Goal: Task Accomplishment & Management: Complete application form

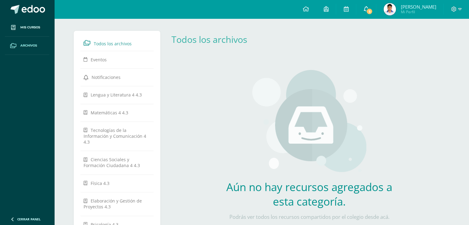
click at [376, 12] on link "5" at bounding box center [366, 9] width 20 height 18
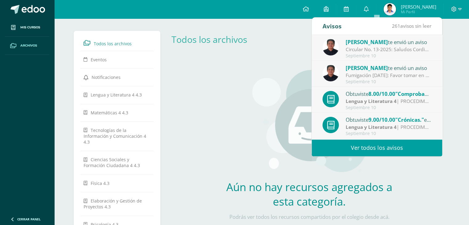
scroll to position [102, 0]
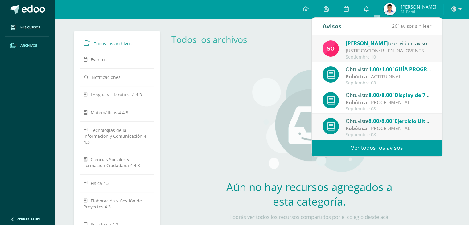
click at [171, 75] on div "Aún no hay recursos agregados a esta categoría. Podrás ver todos los recursos c…" at bounding box center [309, 149] width 286 height 183
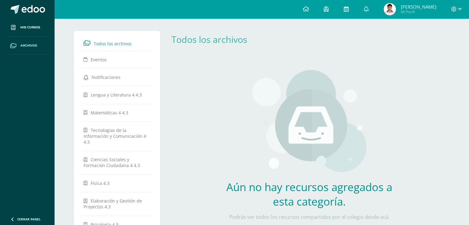
click at [348, 11] on icon at bounding box center [345, 9] width 5 height 6
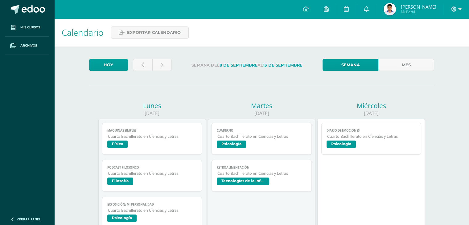
click at [352, 153] on link "Diario de emociones Cuarto Bachillerato en Ciencias y Letras Psicología" at bounding box center [371, 139] width 100 height 32
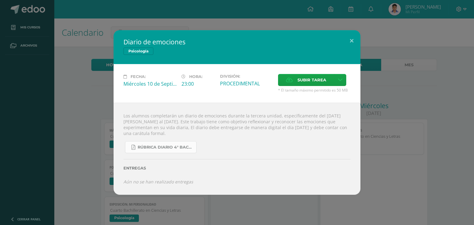
click at [171, 150] on link "RÚBRICA DIARIO 4° BACHI.pdf" at bounding box center [161, 147] width 72 height 12
click at [36, 45] on div "Diario de emociones Psicología Fecha: [DATE] Hora: 23:00 División: PROCEDIMENTAL" at bounding box center [236, 112] width 469 height 164
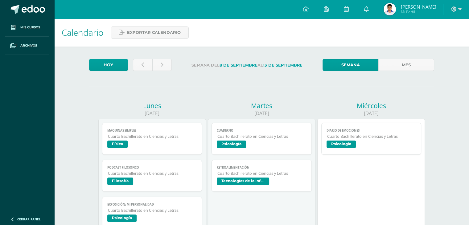
click at [244, 141] on link "Cuaderno Cuarto Bachillerato en Ciencias y Letras Psicología" at bounding box center [261, 139] width 100 height 32
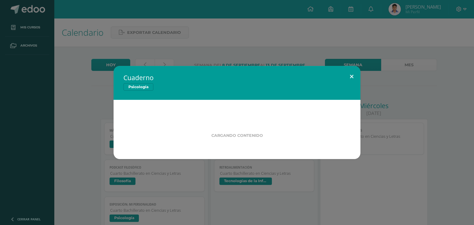
click at [349, 75] on button at bounding box center [352, 76] width 18 height 21
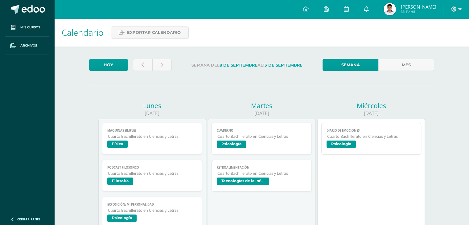
click at [339, 148] on span "Psicología" at bounding box center [340, 144] width 29 height 7
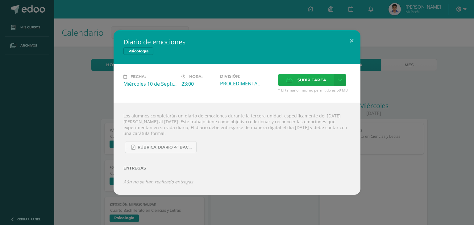
click at [280, 80] on label "Subir tarea" at bounding box center [306, 80] width 56 height 12
click at [0, 0] on input "Subir tarea" at bounding box center [0, 0] width 0 height 0
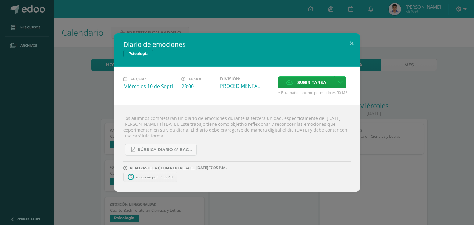
click at [146, 178] on span "mi diario.pdf" at bounding box center [147, 177] width 28 height 5
click at [426, 114] on div "Diario de emociones Psicología Fecha: [DATE] Hora: 23:00 División: PROCEDIMENTAL" at bounding box center [236, 113] width 469 height 160
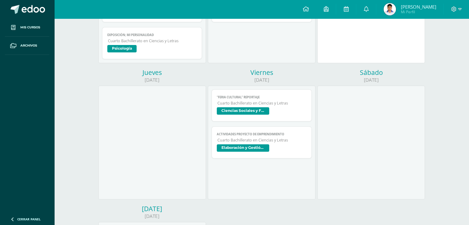
scroll to position [185, 0]
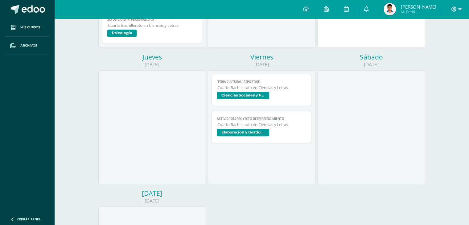
click at [258, 86] on span "Cuarto Bachillerato en Ciencias y Letras" at bounding box center [261, 87] width 89 height 5
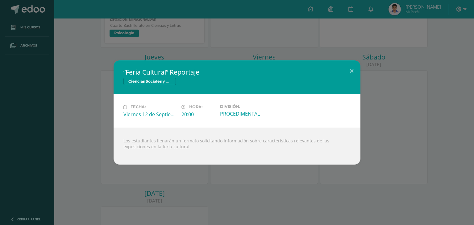
drag, startPoint x: 405, startPoint y: 114, endPoint x: 324, endPoint y: 119, distance: 80.6
click at [404, 113] on div "“Feria Cultural” Reportaje Ciencias Sociales y Formación Ciudadana 4 Fecha: [DA…" at bounding box center [236, 112] width 469 height 104
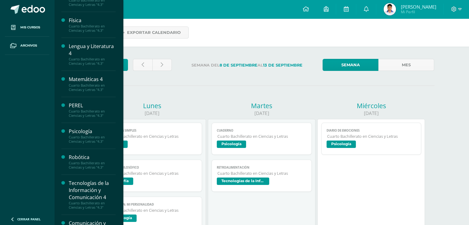
scroll to position [154, 0]
click at [66, 132] on div at bounding box center [64, 135] width 7 height 16
click at [76, 130] on div "Psicología" at bounding box center [92, 130] width 47 height 7
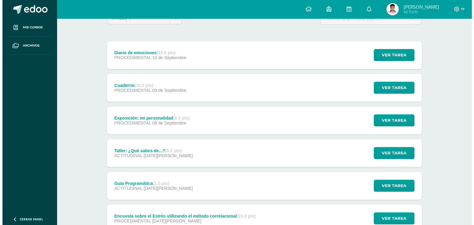
scroll to position [62, 0]
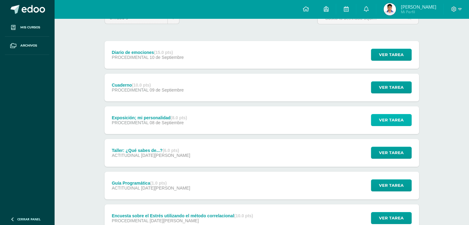
click at [385, 122] on span "Ver tarea" at bounding box center [391, 119] width 25 height 11
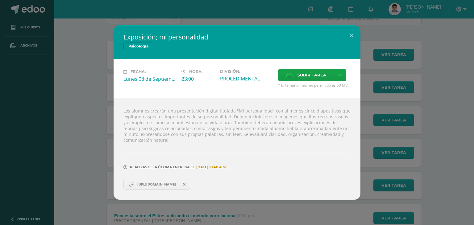
click at [171, 186] on span "https://www.canva.com/design/DAGP2M5xC0A/WAgyNWDfaRxtZ9t86c6scA/edit?utm_conten…" at bounding box center [156, 184] width 45 height 5
click at [307, 75] on span "Subir tarea" at bounding box center [311, 74] width 29 height 11
click at [0, 0] on input "Subir tarea" at bounding box center [0, 0] width 0 height 0
click at [255, 187] on link "Presentación en Verde y Azul de estilo Dibujo a mano sobre Inglés.pdf 38.48MB" at bounding box center [239, 184] width 96 height 10
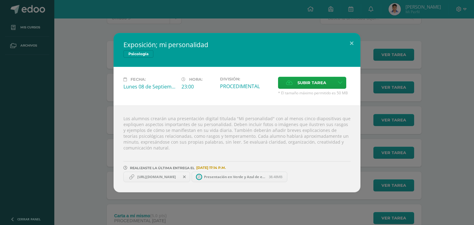
click at [253, 177] on span "Presentación en Verde y Azul de estilo Dibujo a mano sobre Inglés.pdf" at bounding box center [235, 176] width 68 height 5
